Goal: Task Accomplishment & Management: Manage account settings

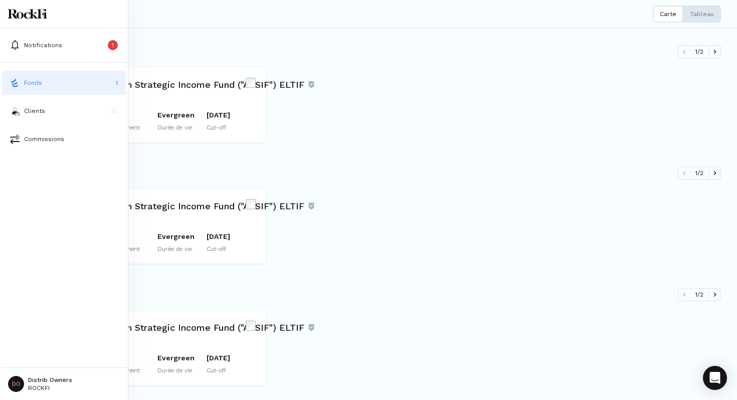
click at [21, 383] on html "Notifications 1 Fonds 1 Clients 22 Commissions DO Distrib Owners ROCKFI Fonds C…" at bounding box center [368, 200] width 737 height 400
click at [41, 353] on p "Déconnexion" at bounding box center [50, 354] width 43 height 11
